Goal: Task Accomplishment & Management: Manage account settings

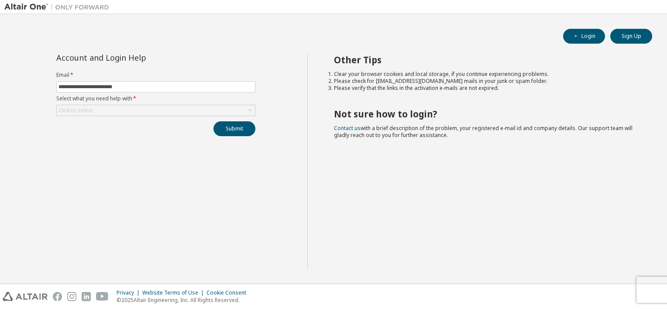
type input "**********"
click at [213, 121] on button "Submit" at bounding box center [234, 128] width 42 height 15
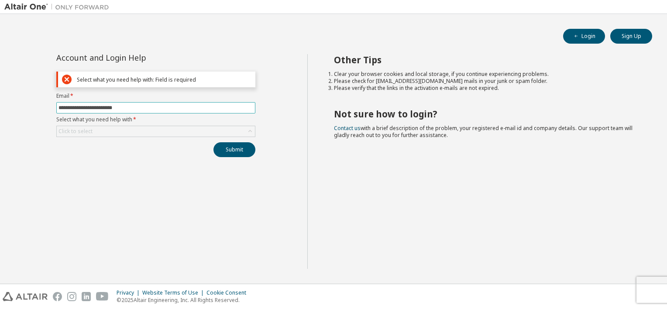
click at [159, 106] on input "**********" at bounding box center [155, 107] width 195 height 7
click at [180, 130] on div "Click to select" at bounding box center [156, 131] width 198 height 10
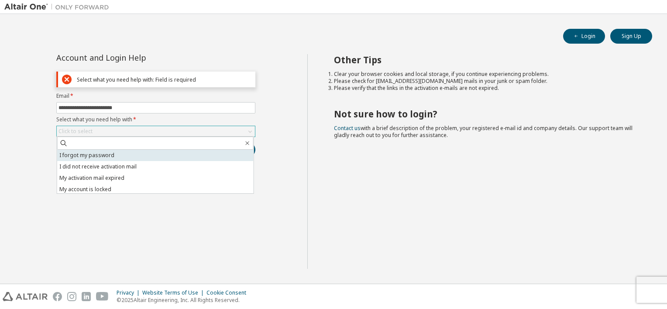
click at [106, 155] on li "I forgot my password" at bounding box center [155, 155] width 196 height 11
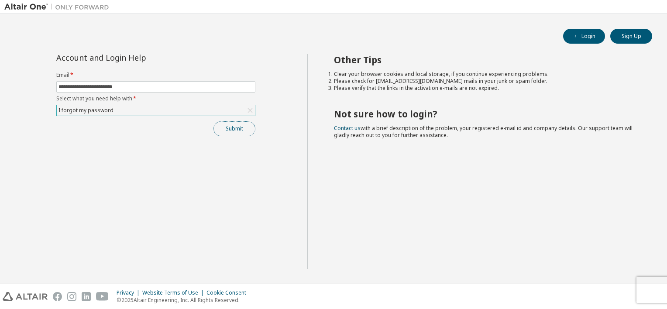
click at [227, 132] on button "Submit" at bounding box center [234, 128] width 42 height 15
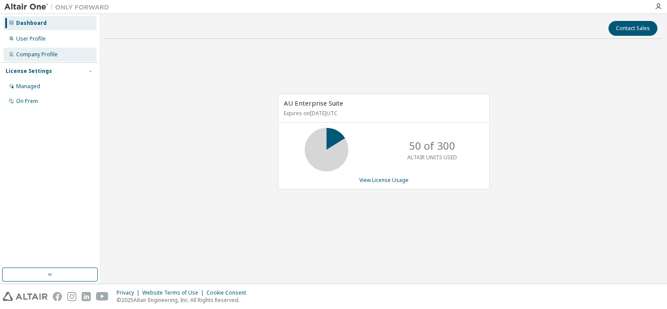
click at [40, 52] on div "Company Profile" at bounding box center [36, 54] width 41 height 7
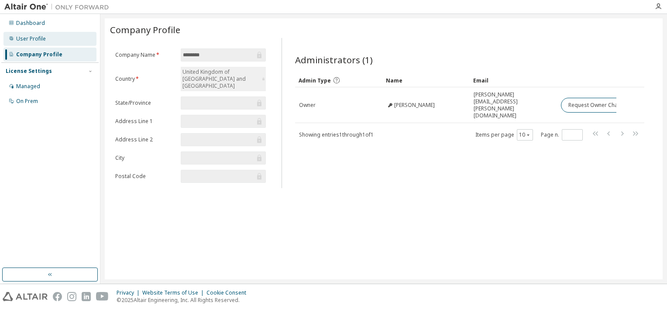
click at [52, 37] on div "User Profile" at bounding box center [49, 39] width 93 height 14
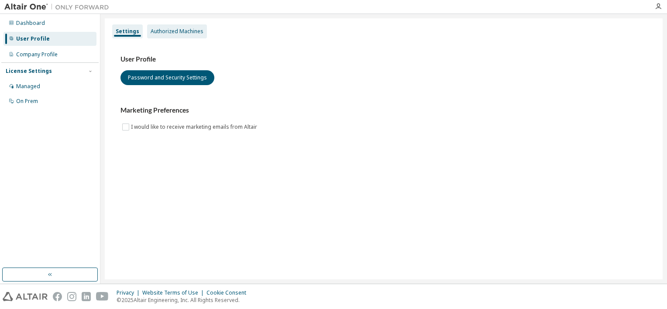
click at [160, 34] on div "Authorized Machines" at bounding box center [176, 31] width 53 height 7
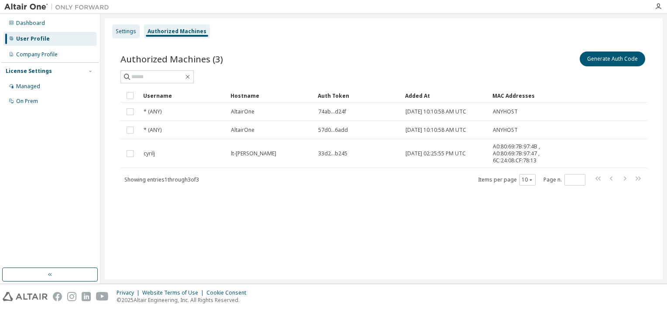
click at [124, 35] on div "Settings" at bounding box center [125, 31] width 27 height 14
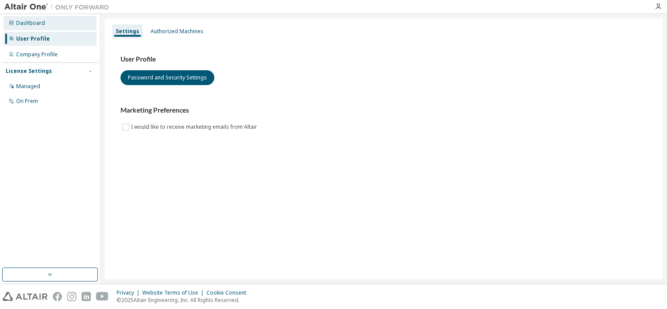
click at [31, 26] on div "Dashboard" at bounding box center [30, 23] width 29 height 7
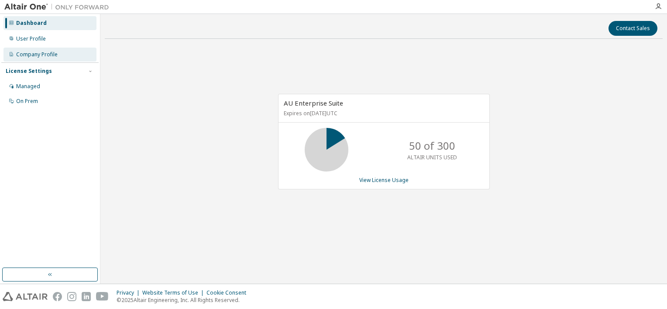
click at [23, 55] on div "Company Profile" at bounding box center [36, 54] width 41 height 7
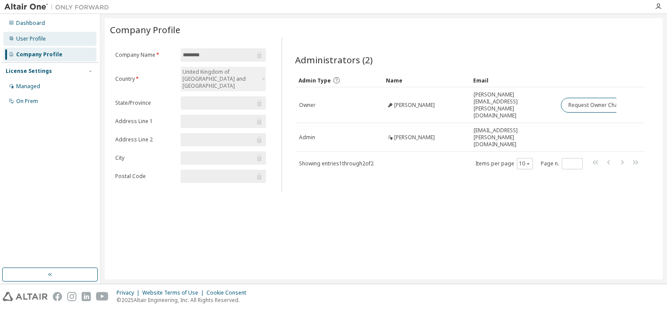
click at [31, 40] on div "User Profile" at bounding box center [31, 38] width 30 height 7
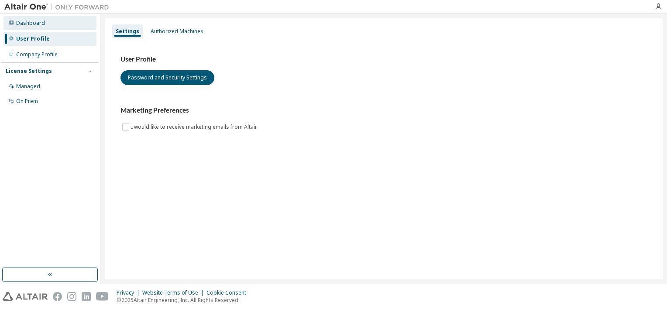
click at [37, 26] on div "Dashboard" at bounding box center [30, 23] width 29 height 7
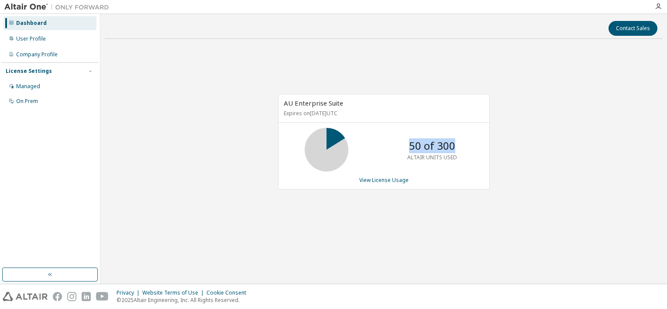
drag, startPoint x: 410, startPoint y: 147, endPoint x: 454, endPoint y: 146, distance: 44.1
click at [454, 146] on p "50 of 300" at bounding box center [432, 145] width 46 height 15
drag, startPoint x: 454, startPoint y: 146, endPoint x: 393, endPoint y: 180, distance: 69.9
click at [393, 180] on link "View License Usage" at bounding box center [383, 179] width 49 height 7
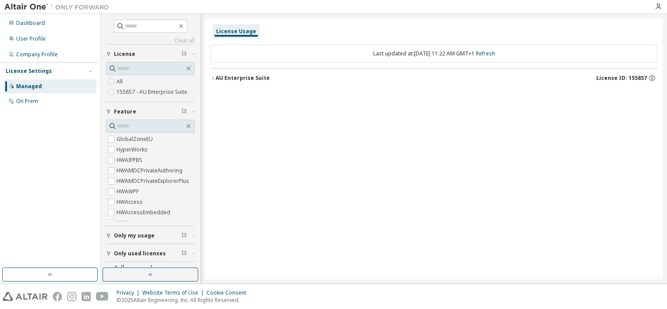
click at [212, 76] on icon "button" at bounding box center [212, 77] width 5 height 5
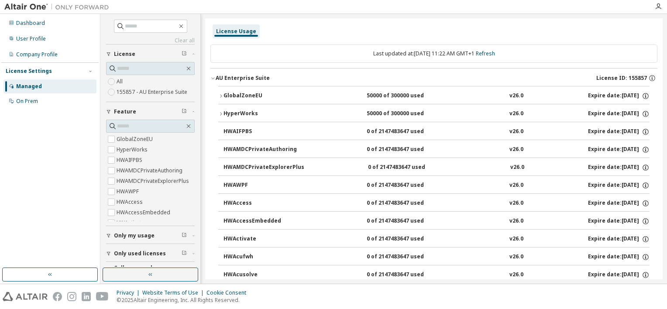
click at [220, 94] on icon "button" at bounding box center [220, 95] width 5 height 5
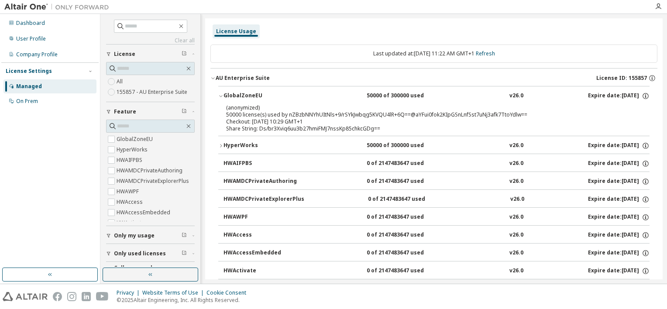
click at [220, 94] on icon "button" at bounding box center [220, 95] width 5 height 5
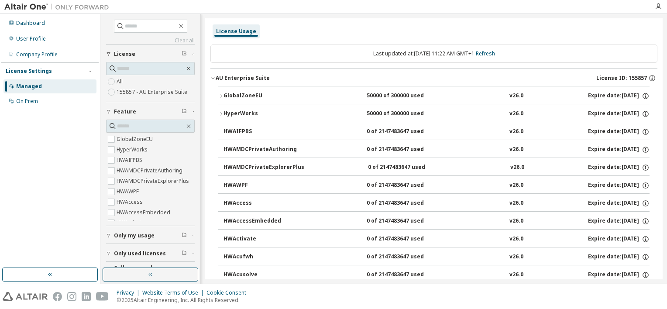
click at [219, 112] on icon "button" at bounding box center [220, 113] width 5 height 5
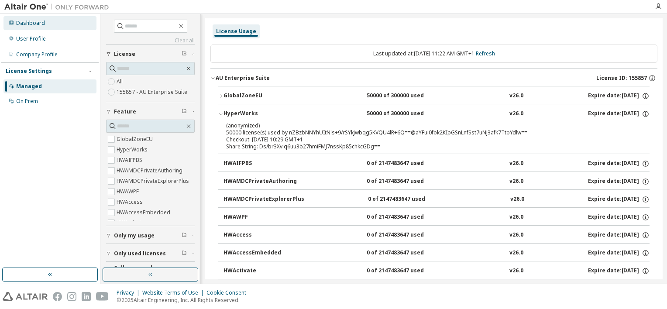
click at [33, 25] on div "Dashboard" at bounding box center [30, 23] width 29 height 7
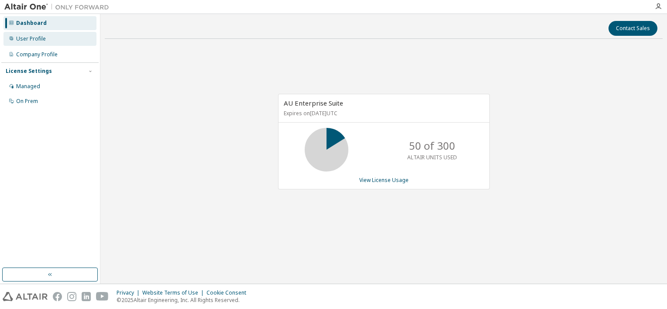
click at [42, 40] on div "User Profile" at bounding box center [31, 38] width 30 height 7
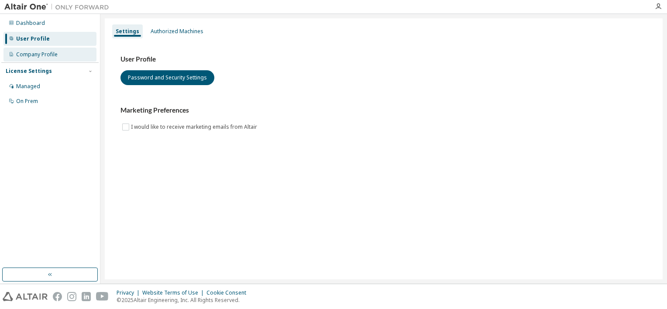
click at [39, 56] on div "Company Profile" at bounding box center [36, 54] width 41 height 7
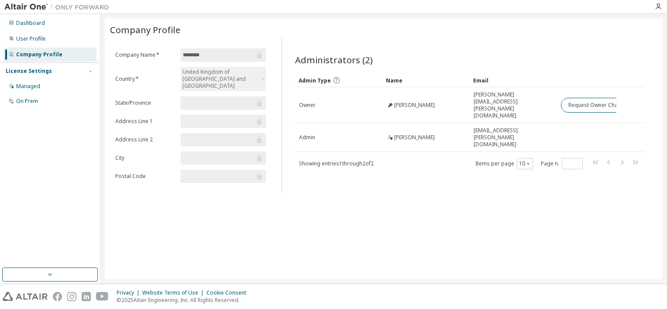
click at [462, 184] on div "Company Profile Clear Load Save Save As Field Operator Value Select filter Sele…" at bounding box center [383, 148] width 557 height 261
click at [40, 88] on div "Managed" at bounding box center [49, 86] width 93 height 14
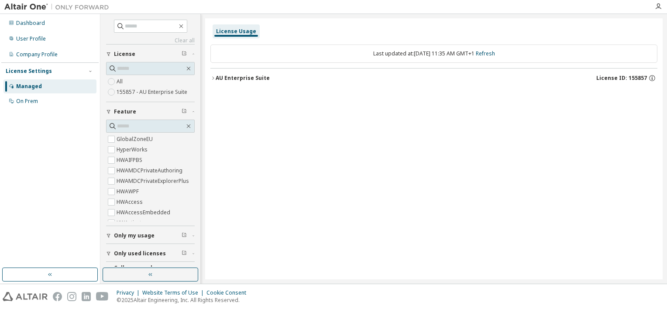
click at [212, 78] on icon "button" at bounding box center [212, 77] width 5 height 5
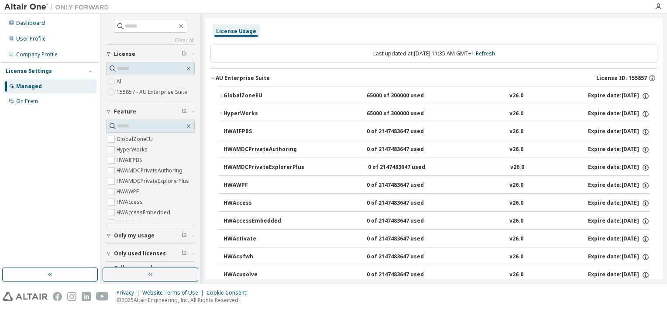
click at [222, 94] on icon "button" at bounding box center [220, 95] width 5 height 5
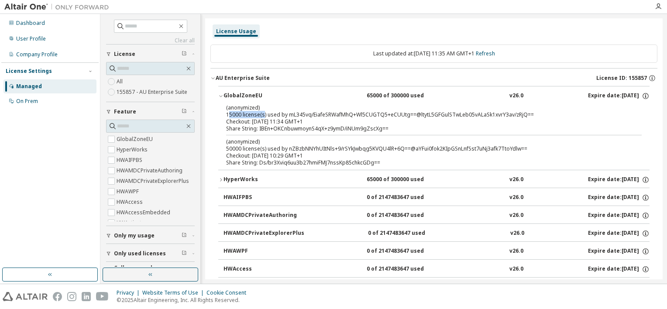
drag, startPoint x: 227, startPoint y: 114, endPoint x: 263, endPoint y: 113, distance: 35.3
click at [263, 113] on div "(anonymized) 15000 license(s) used by mL345vq/EiafeSRWafMhQ+Wl5CUGTQ5+eCUUtg==@…" at bounding box center [423, 111] width 394 height 14
drag, startPoint x: 263, startPoint y: 113, endPoint x: 246, endPoint y: 143, distance: 33.6
click at [246, 143] on p "(anonymized)" at bounding box center [423, 141] width 394 height 7
drag, startPoint x: 226, startPoint y: 148, endPoint x: 267, endPoint y: 147, distance: 41.0
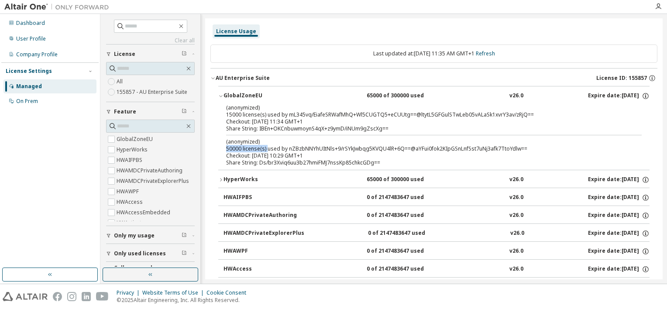
click at [267, 147] on div "(anonymized) 50000 license(s) used by nZBzbNNYhUItNls+9/rSYkJwbqg5KVQU4lR+6Q==@…" at bounding box center [423, 145] width 394 height 14
drag, startPoint x: 267, startPoint y: 147, endPoint x: 298, endPoint y: 166, distance: 36.8
click at [298, 166] on div "(anonymized) 15000 license(s) used by mL345vq/EiafeSRWafMhQ+Wl5CUGTQ5+eCUUtg==@…" at bounding box center [433, 137] width 431 height 66
click at [218, 178] on icon "button" at bounding box center [220, 179] width 5 height 5
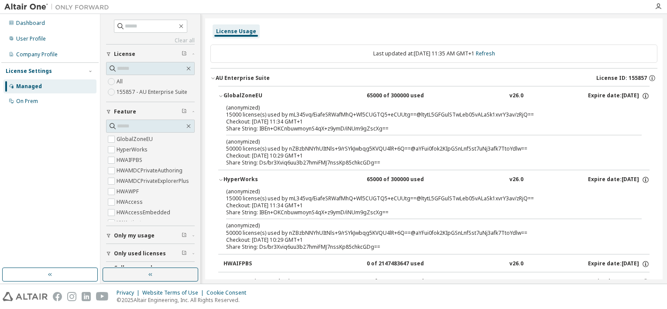
click at [212, 78] on icon "button" at bounding box center [212, 79] width 3 height 2
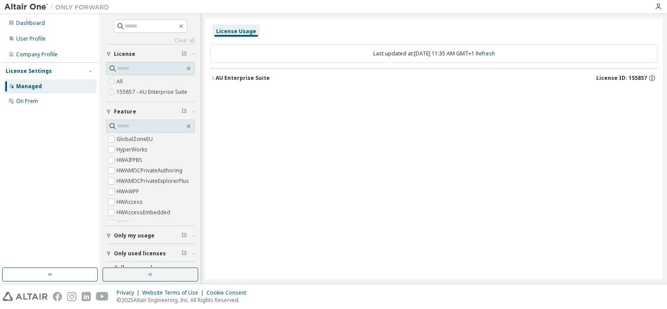
click at [212, 79] on icon "button" at bounding box center [212, 77] width 5 height 5
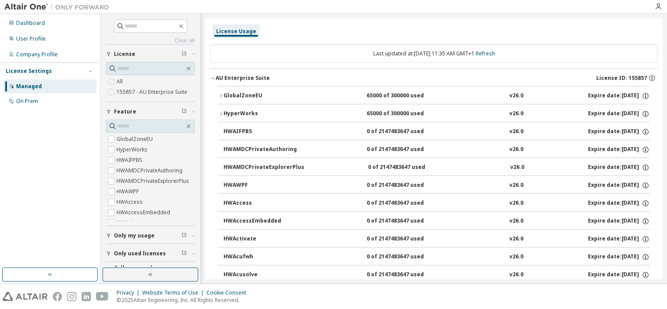
click at [212, 75] on icon "button" at bounding box center [212, 77] width 5 height 5
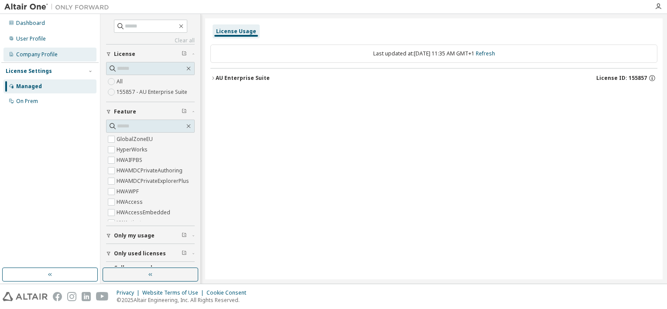
click at [35, 55] on div "Company Profile" at bounding box center [36, 54] width 41 height 7
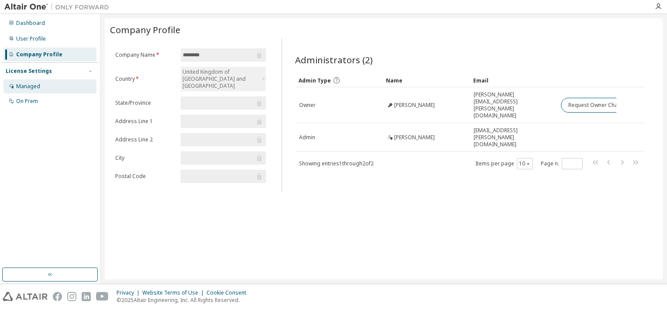
click at [40, 88] on div "Managed" at bounding box center [49, 86] width 93 height 14
